Goal: Task Accomplishment & Management: Manage account settings

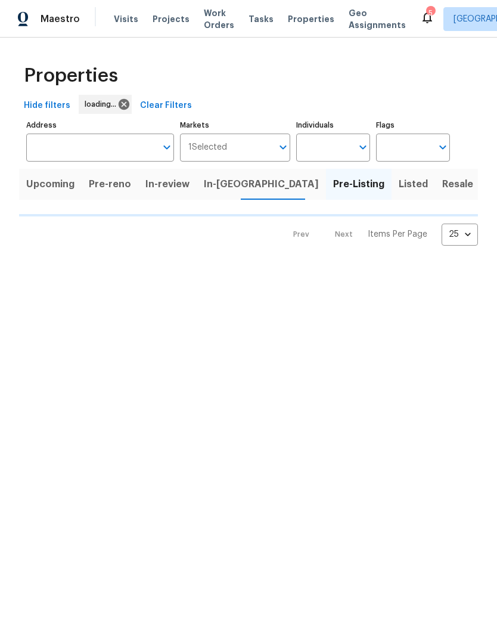
click at [124, 15] on span "Visits" at bounding box center [126, 19] width 24 height 12
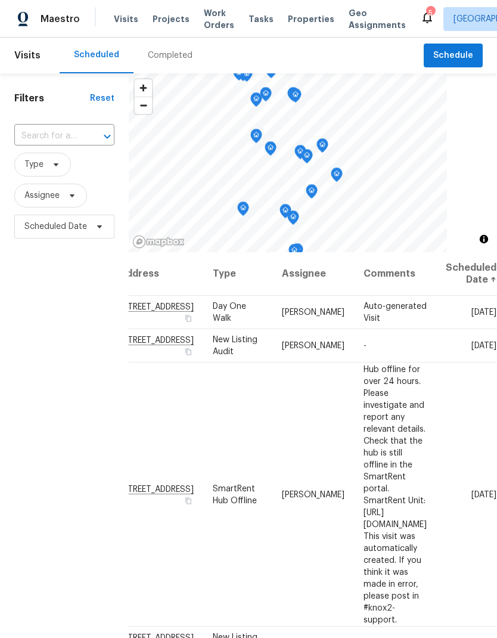
scroll to position [0, 114]
click at [0, 0] on icon at bounding box center [0, 0] width 0 height 0
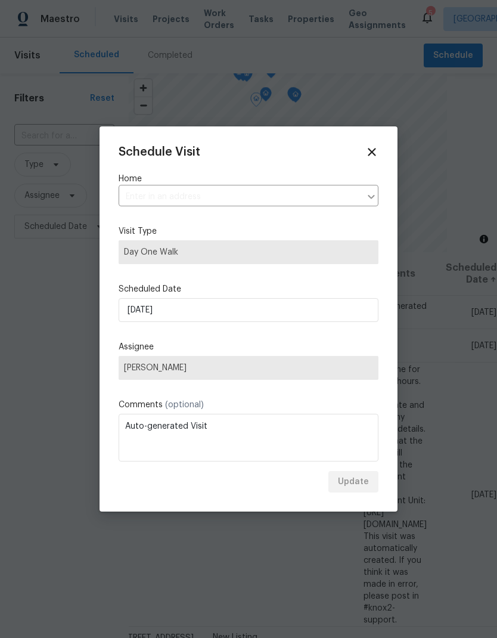
type input "[STREET_ADDRESS]"
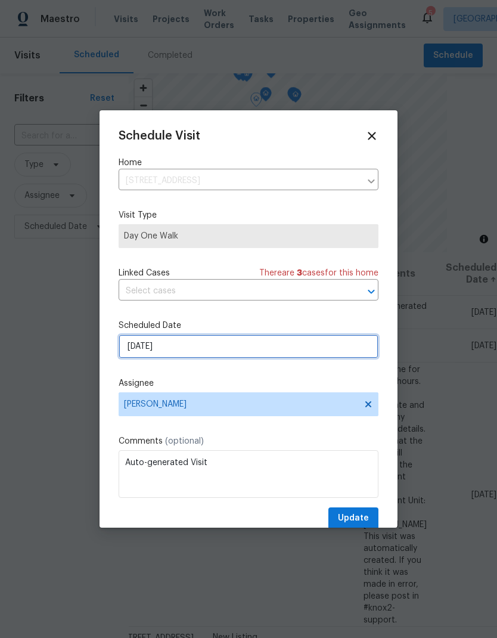
click at [174, 352] on input "[DATE]" at bounding box center [249, 346] width 260 height 24
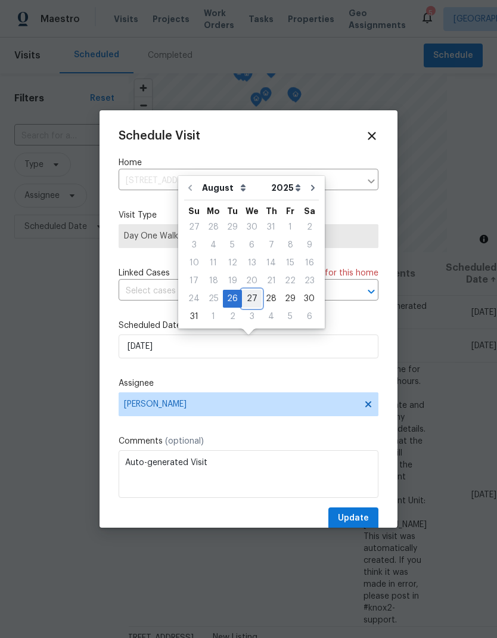
click at [253, 300] on div "27" at bounding box center [252, 298] width 20 height 17
type input "[DATE]"
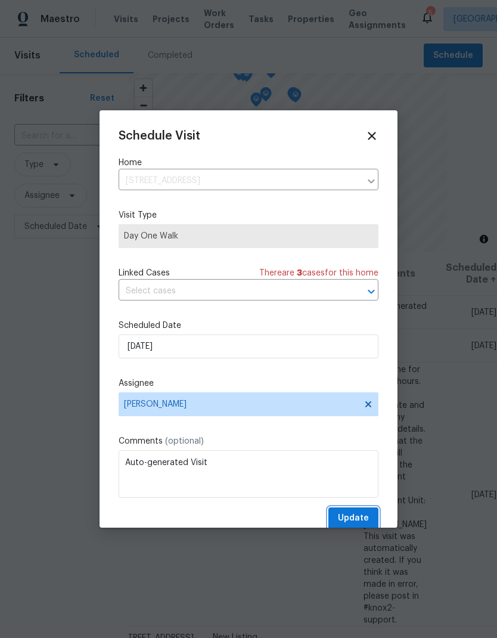
click at [354, 526] on span "Update" at bounding box center [353, 518] width 31 height 15
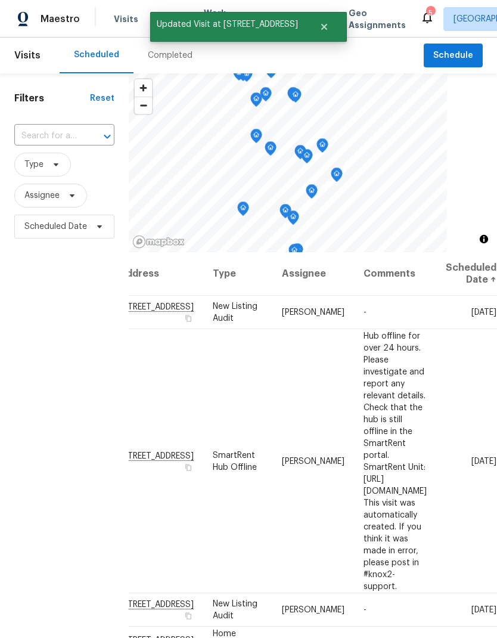
click at [0, 0] on icon at bounding box center [0, 0] width 0 height 0
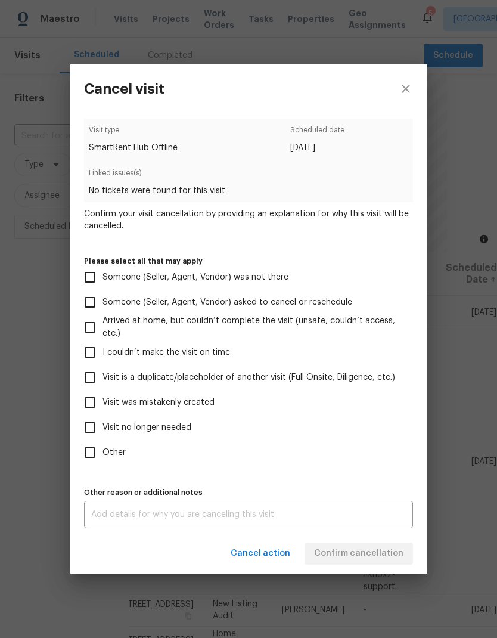
click at [88, 416] on input "Visit no longer needed" at bounding box center [89, 427] width 25 height 25
checkbox input "true"
click at [84, 407] on input "Visit was mistakenly created" at bounding box center [89, 402] width 25 height 25
checkbox input "true"
click at [94, 428] on input "Visit no longer needed" at bounding box center [89, 427] width 25 height 25
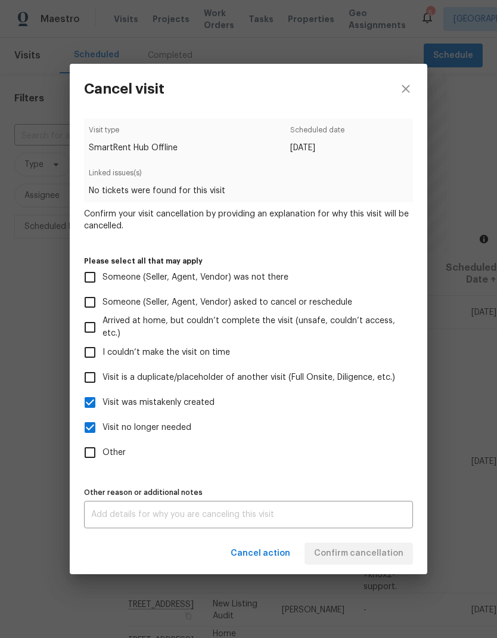
checkbox input "false"
click at [222, 519] on textarea at bounding box center [248, 514] width 315 height 8
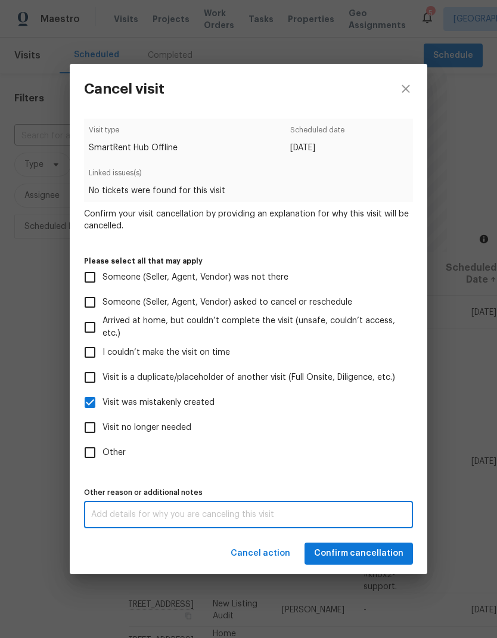
scroll to position [48, 0]
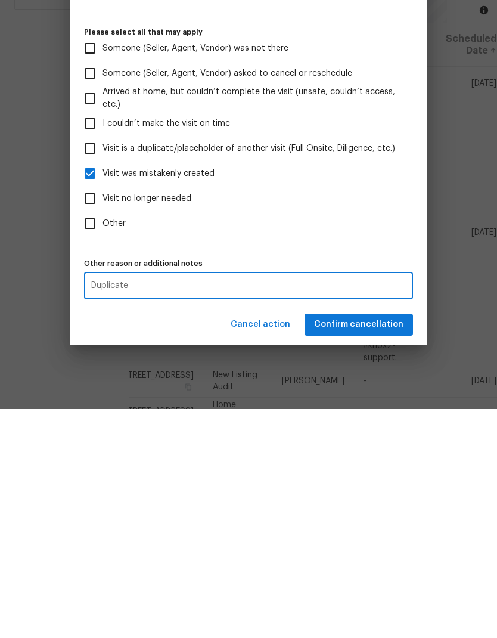
type textarea "Duplicate"
click at [355, 546] on span "Confirm cancellation" at bounding box center [358, 553] width 89 height 15
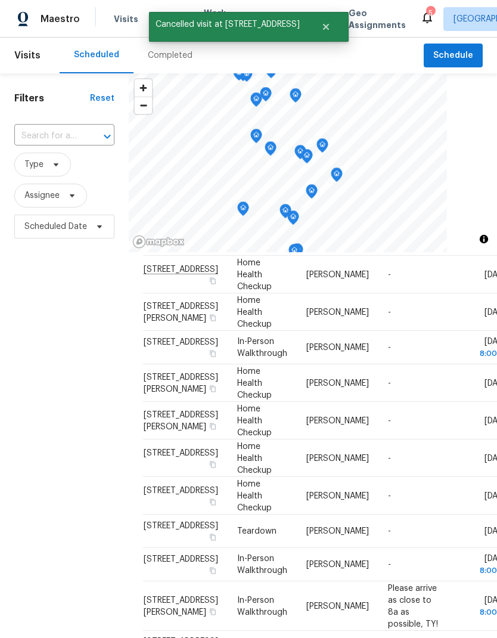
scroll to position [310, 0]
